Goal: Transaction & Acquisition: Purchase product/service

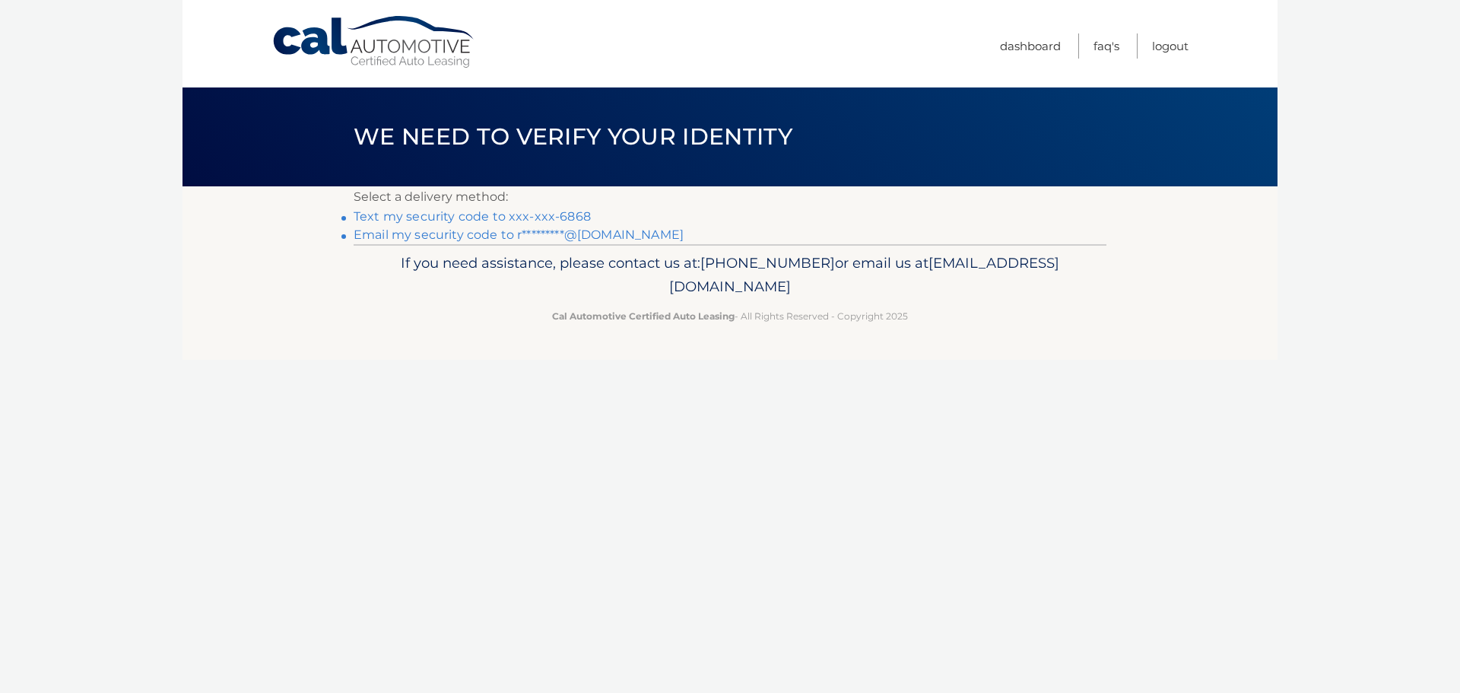
click at [555, 220] on link "Text my security code to xxx-xxx-6868" at bounding box center [472, 216] width 237 height 14
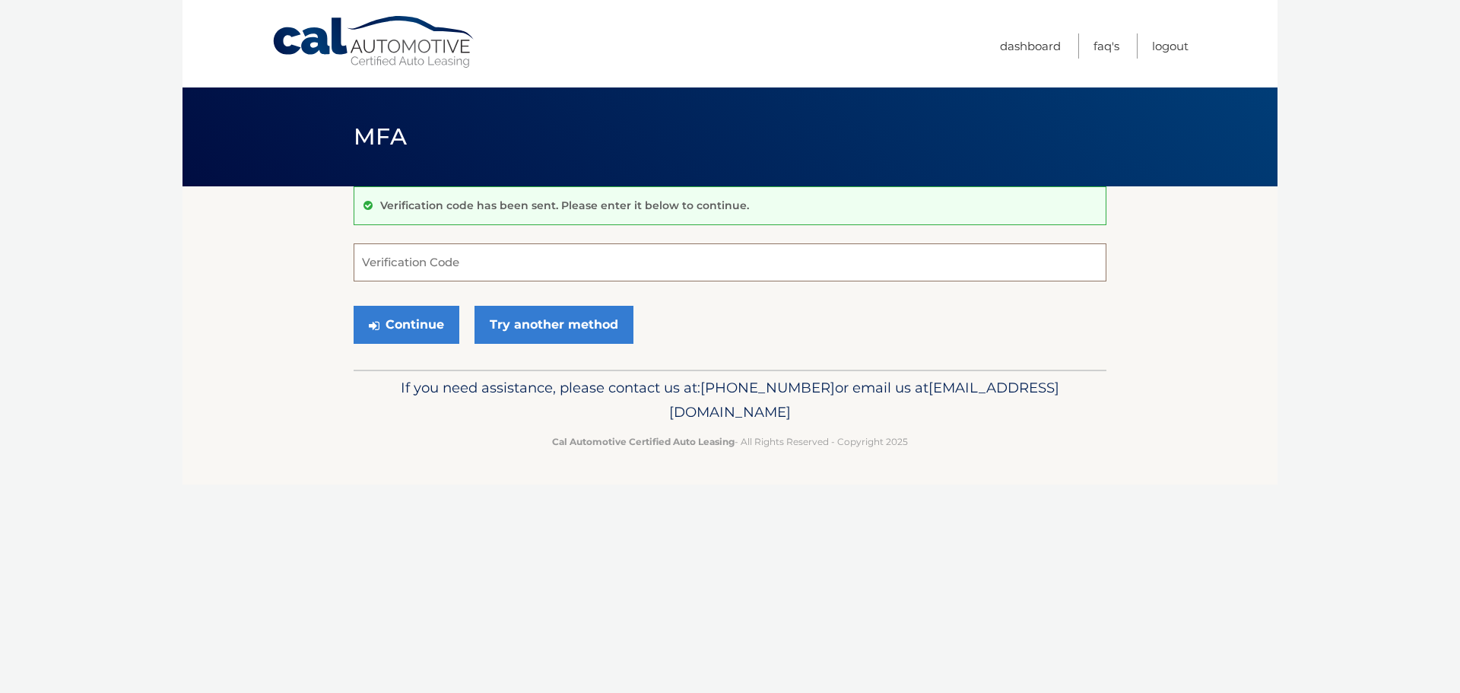
click at [520, 254] on input "Verification Code" at bounding box center [730, 262] width 753 height 38
click at [482, 270] on input "Verification Code" at bounding box center [730, 262] width 753 height 38
type input "141040"
click at [425, 319] on button "Continue" at bounding box center [407, 325] width 106 height 38
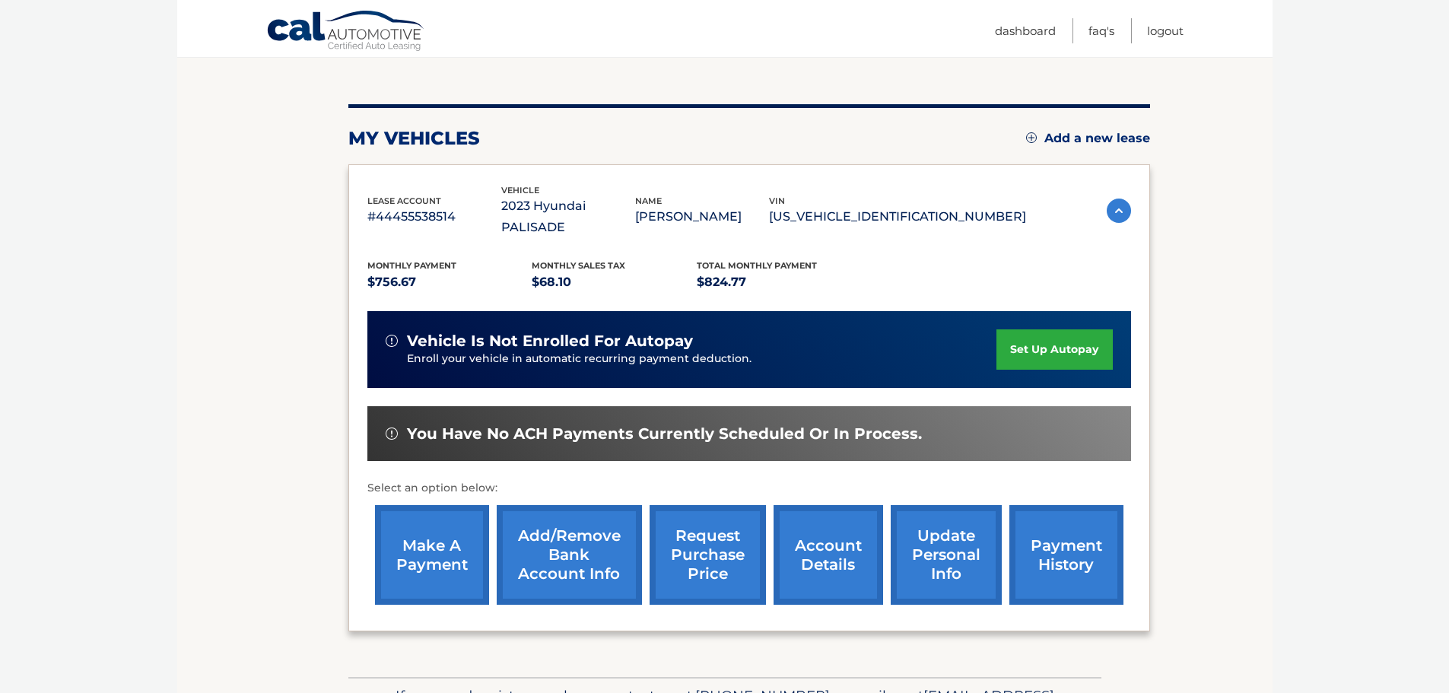
scroll to position [152, 0]
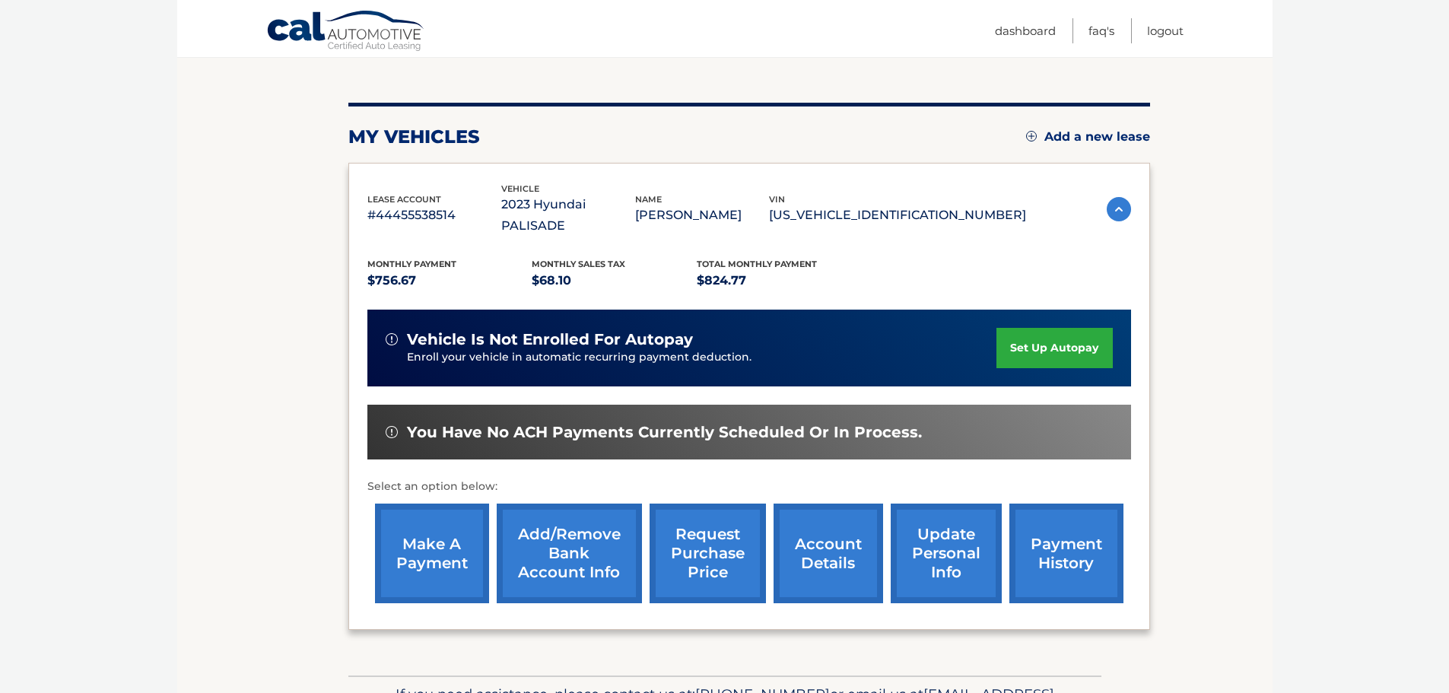
click at [428, 561] on link "make a payment" at bounding box center [432, 554] width 114 height 100
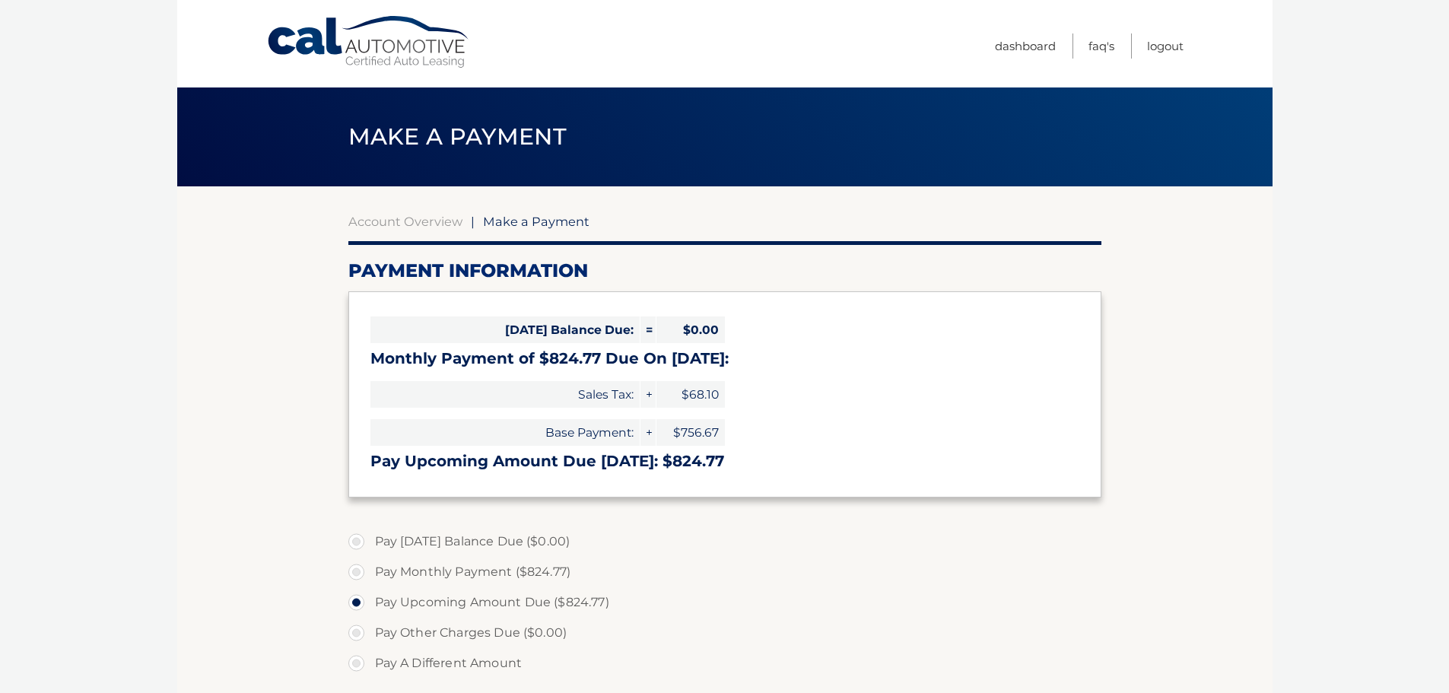
select select "MzIyNmU5YzktMjFjZC00YzM4LTg0NGYtZTNlNjgyYjkwOTE1"
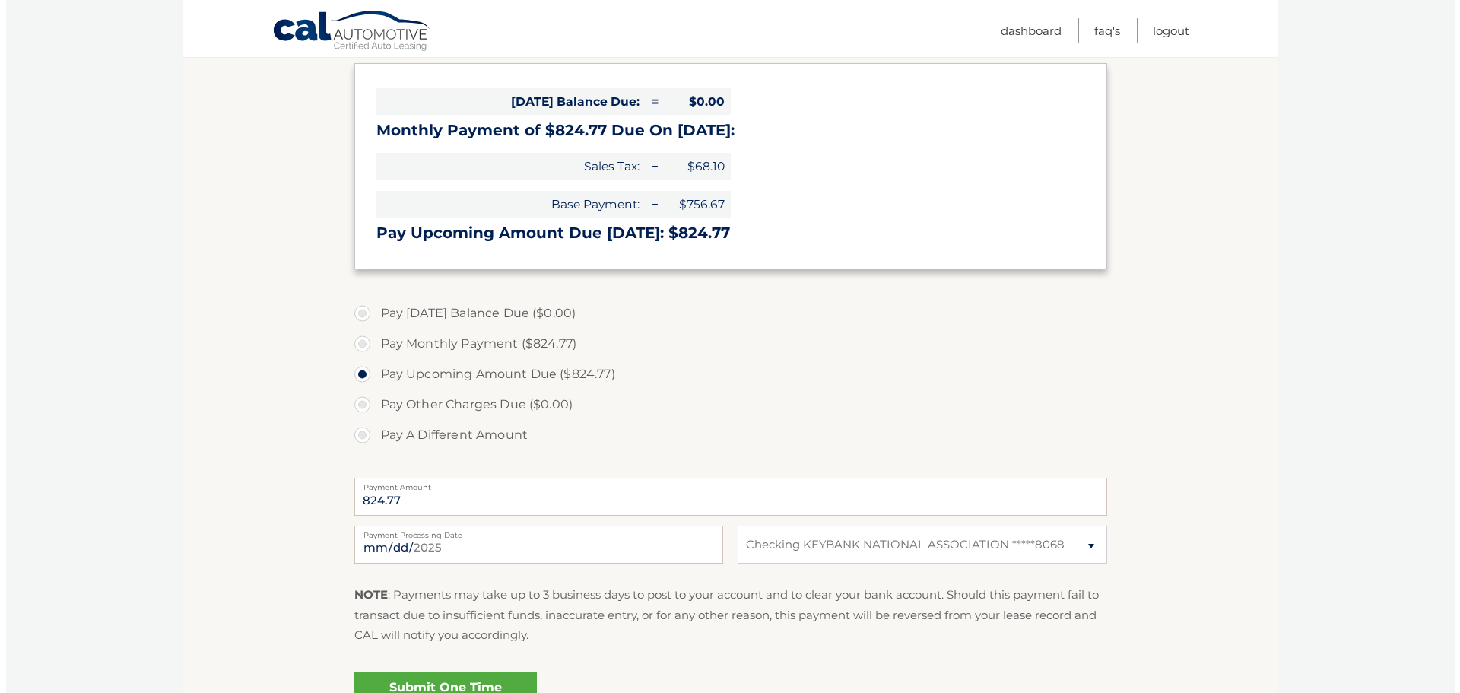
scroll to position [380, 0]
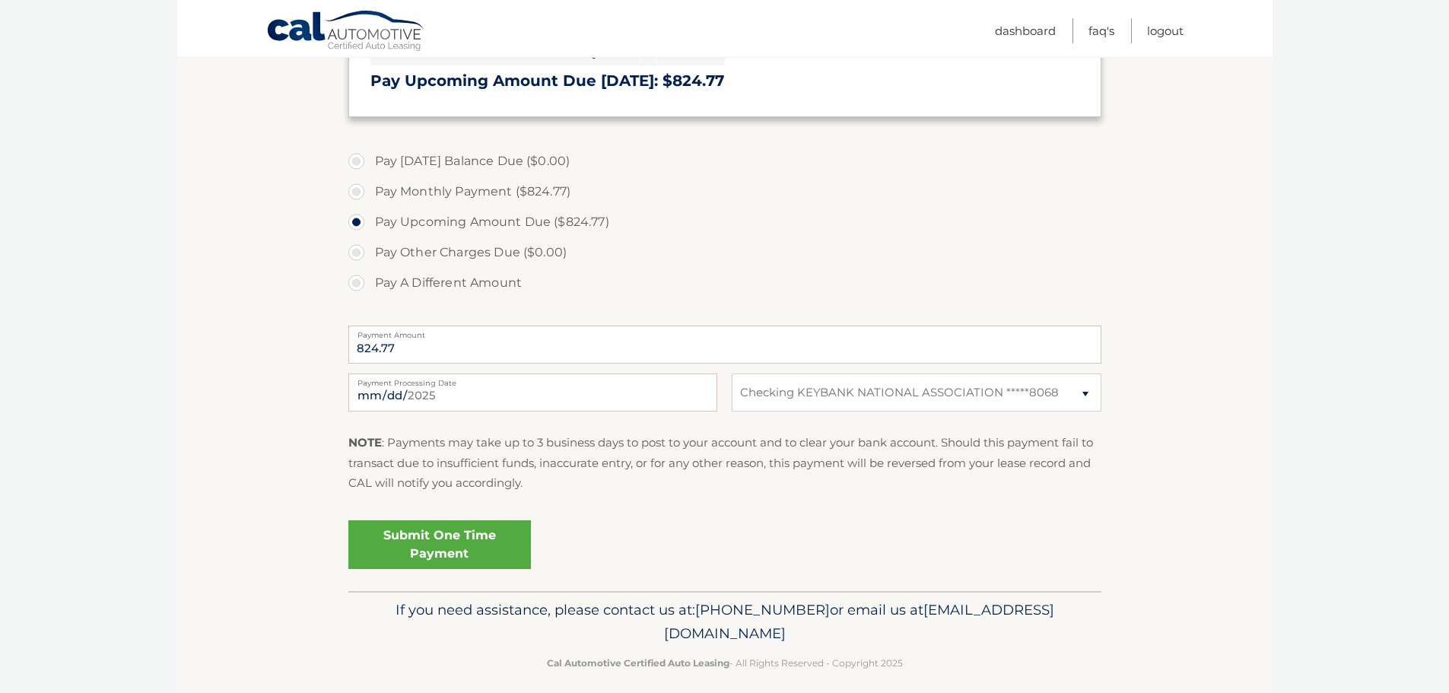
click at [392, 548] on link "Submit One Time Payment" at bounding box center [439, 544] width 183 height 49
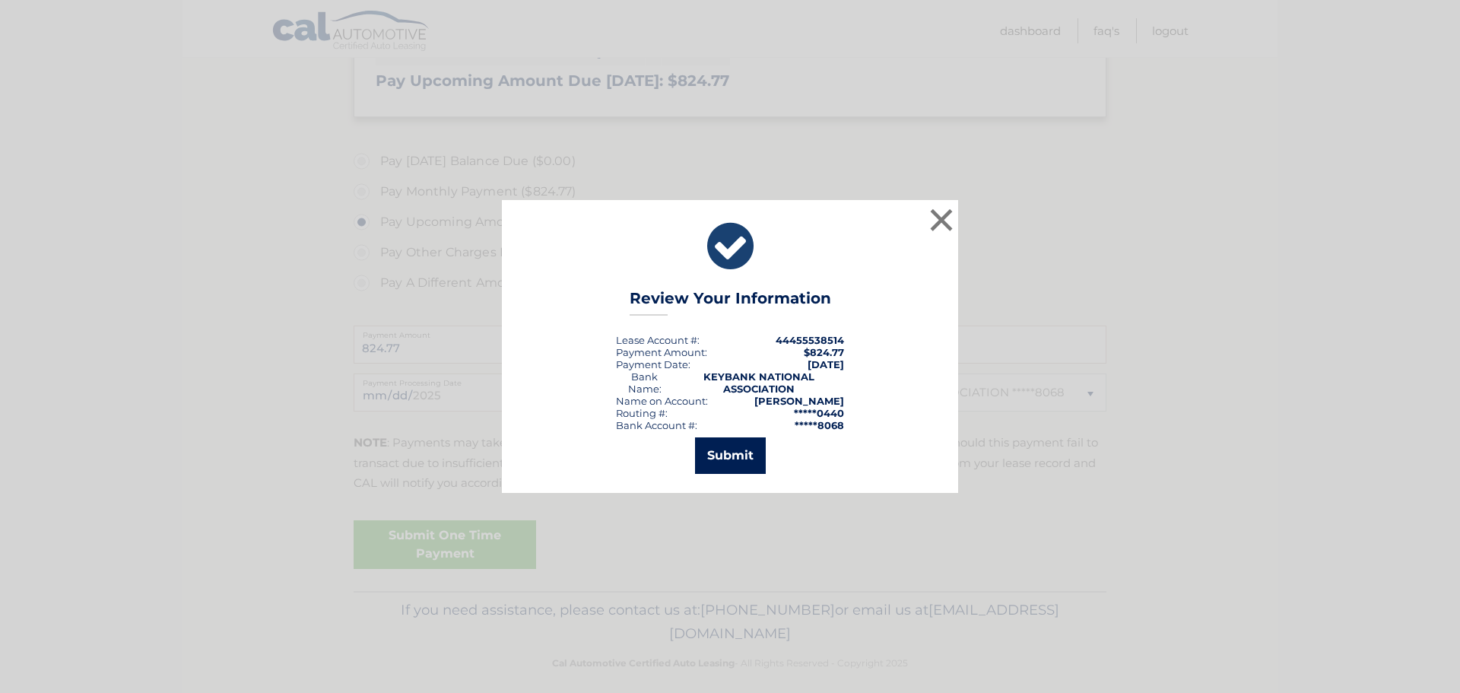
click at [749, 450] on button "Submit" at bounding box center [730, 455] width 71 height 37
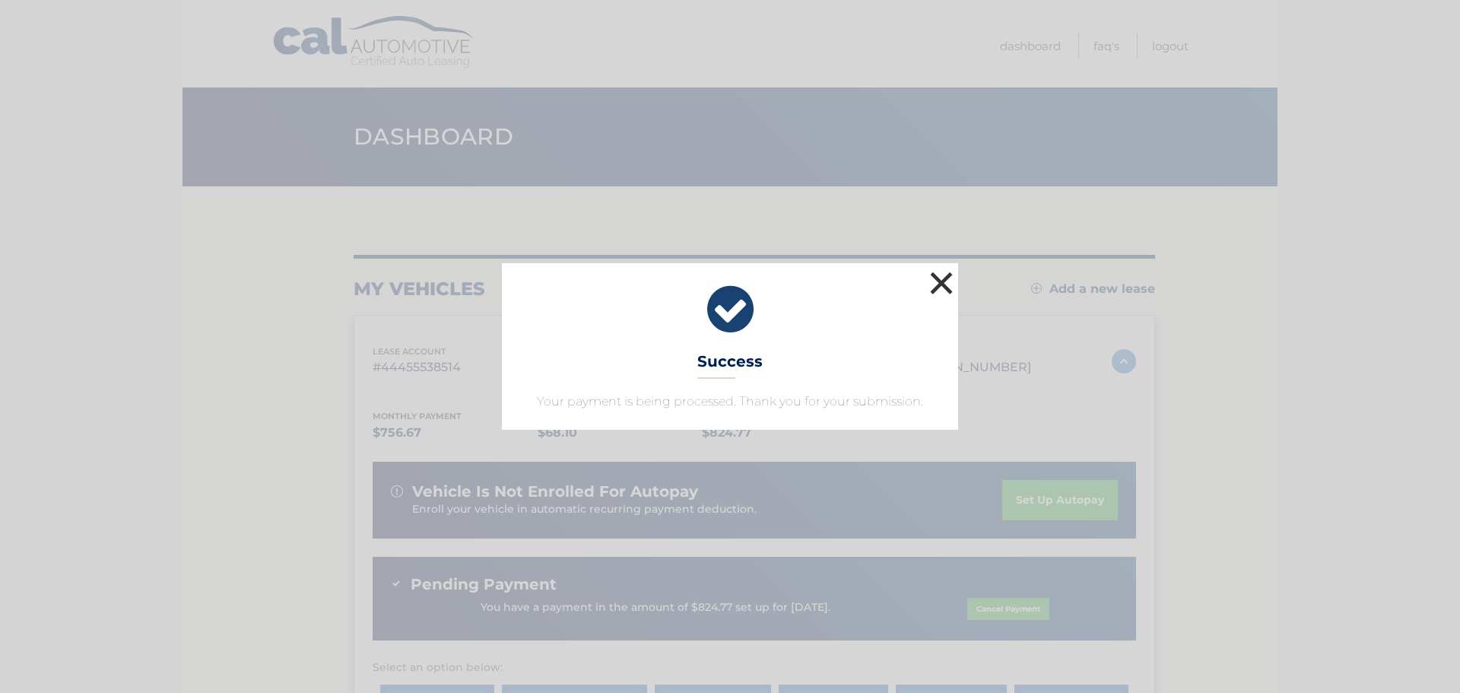
click at [942, 278] on button "×" at bounding box center [941, 283] width 30 height 30
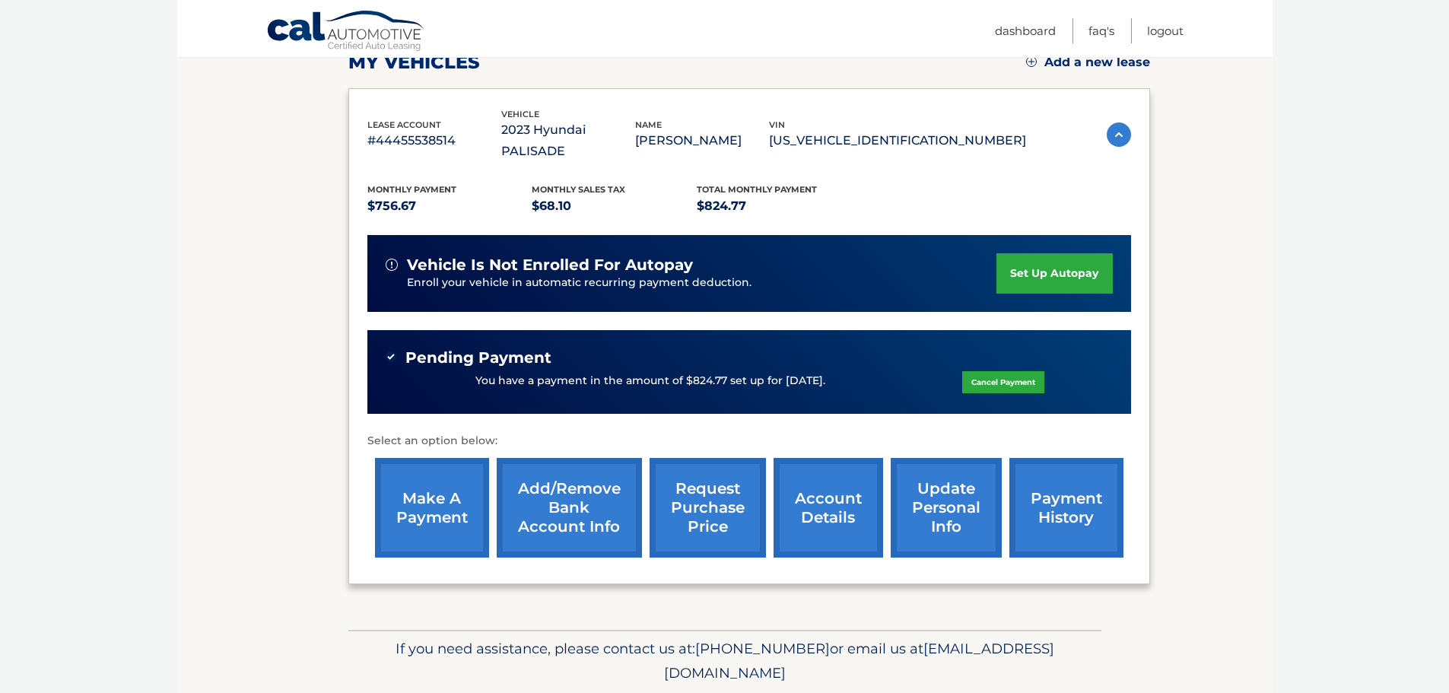
scroll to position [228, 0]
